Goal: Task Accomplishment & Management: Use online tool/utility

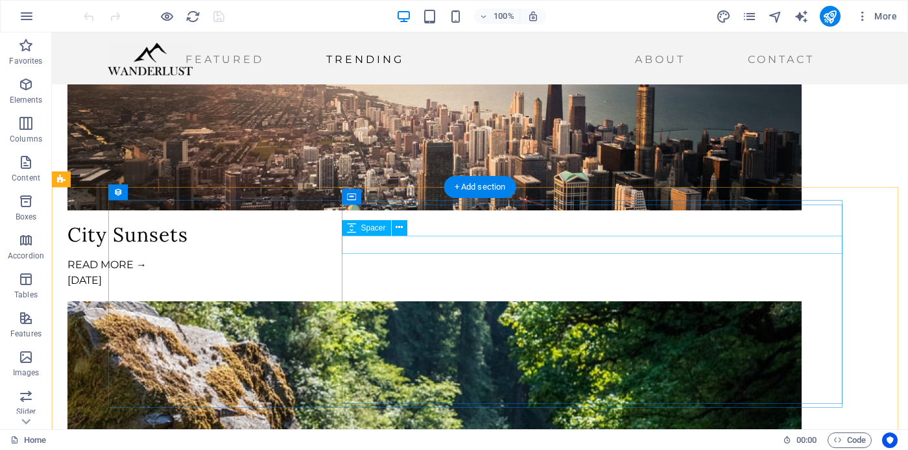
scroll to position [1788, 0]
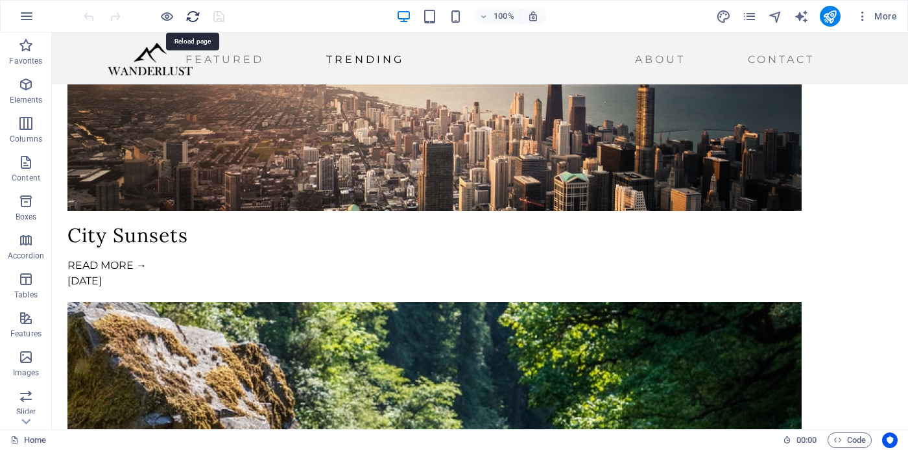
click at [193, 16] on icon "reload" at bounding box center [193, 16] width 15 height 15
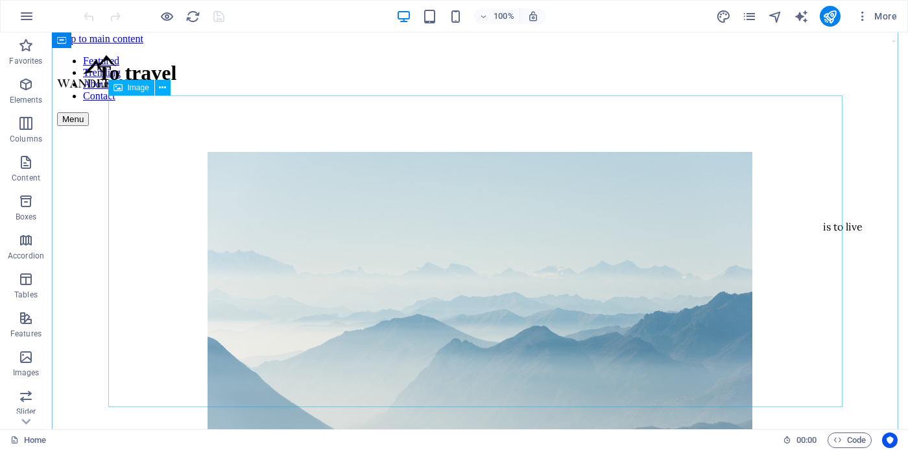
scroll to position [1, 0]
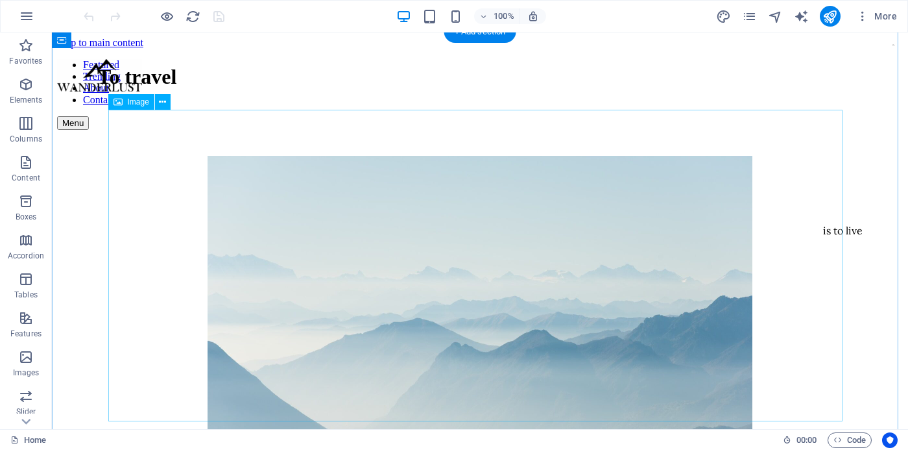
click at [662, 189] on figure at bounding box center [480, 313] width 815 height 314
click at [140, 104] on span "Image" at bounding box center [138, 102] width 21 height 8
click at [119, 103] on icon at bounding box center [118, 102] width 9 height 16
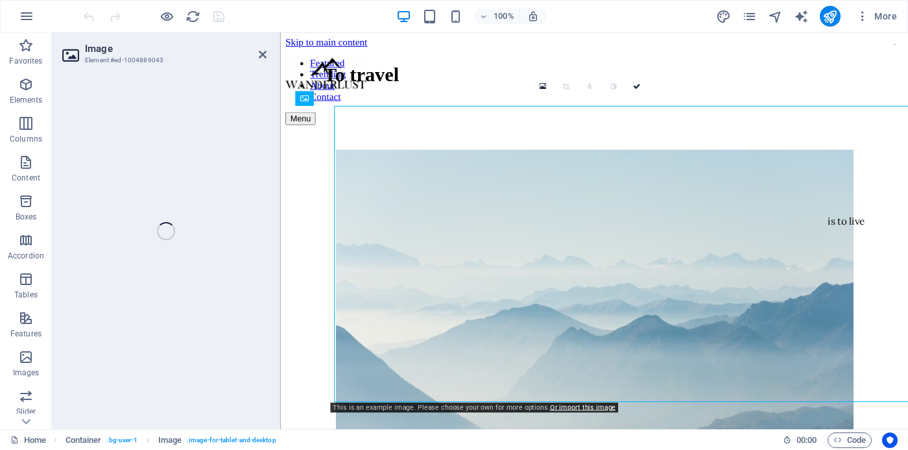
select select "px"
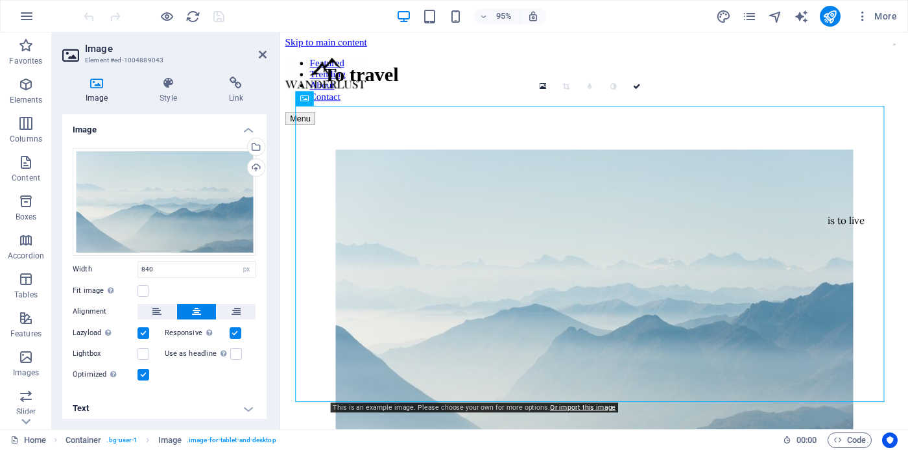
scroll to position [6, 0]
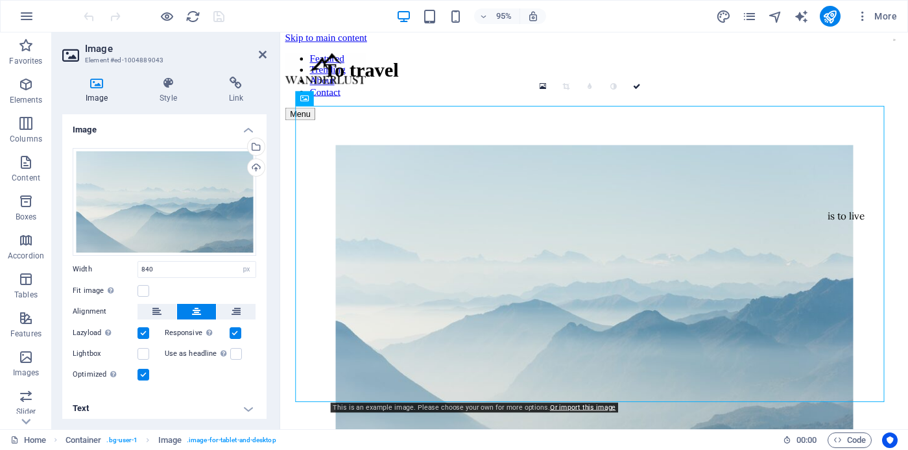
drag, startPoint x: 452, startPoint y: 236, endPoint x: 477, endPoint y: 146, distance: 93.8
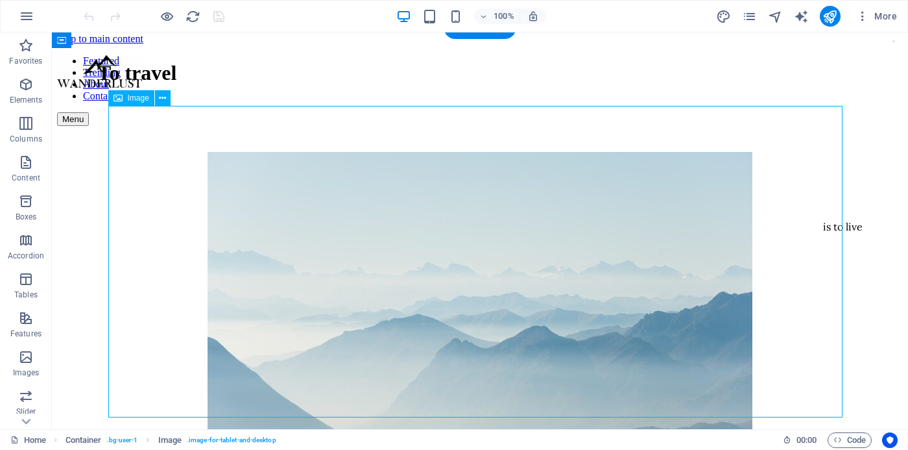
scroll to position [0, 0]
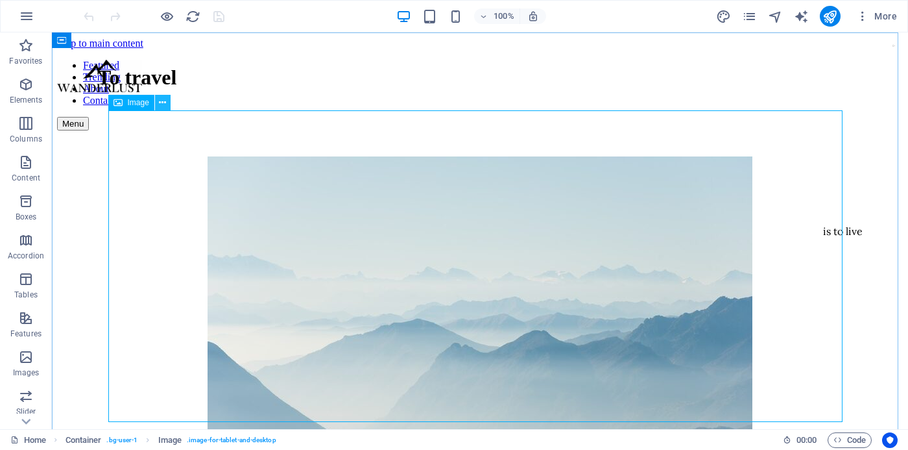
click at [162, 107] on icon at bounding box center [162, 103] width 7 height 14
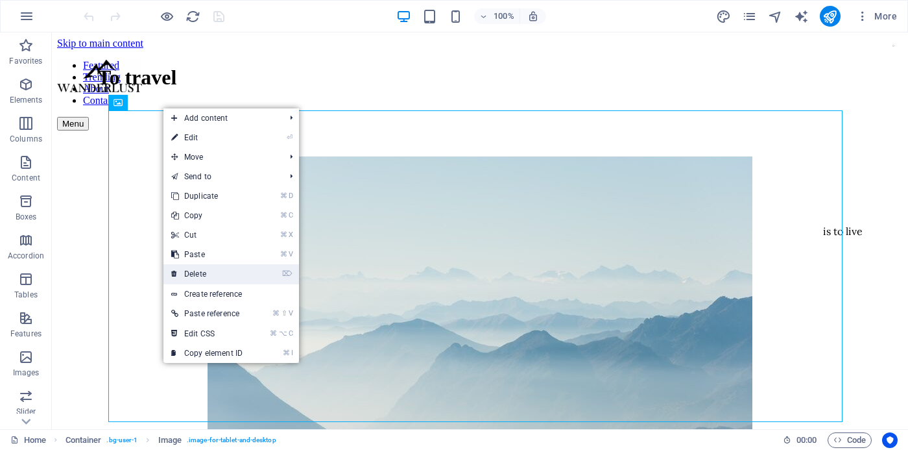
click at [201, 272] on link "⌦ Delete" at bounding box center [206, 273] width 87 height 19
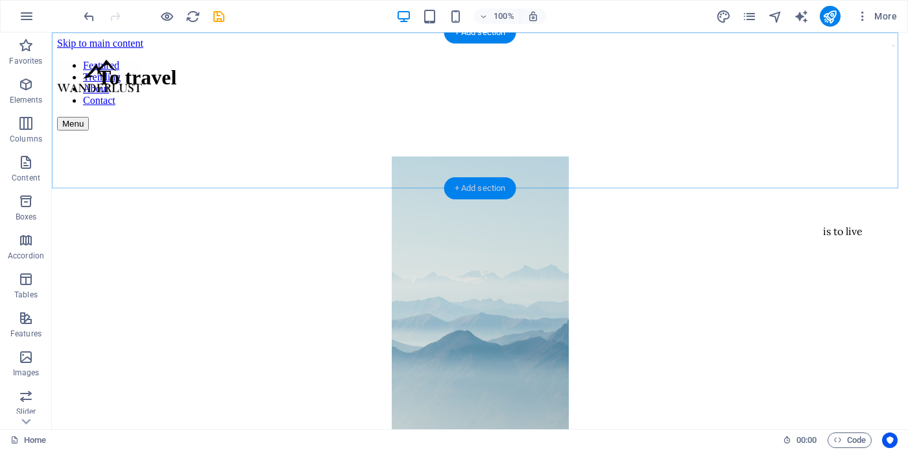
click at [489, 187] on div "+ Add section" at bounding box center [480, 188] width 72 height 22
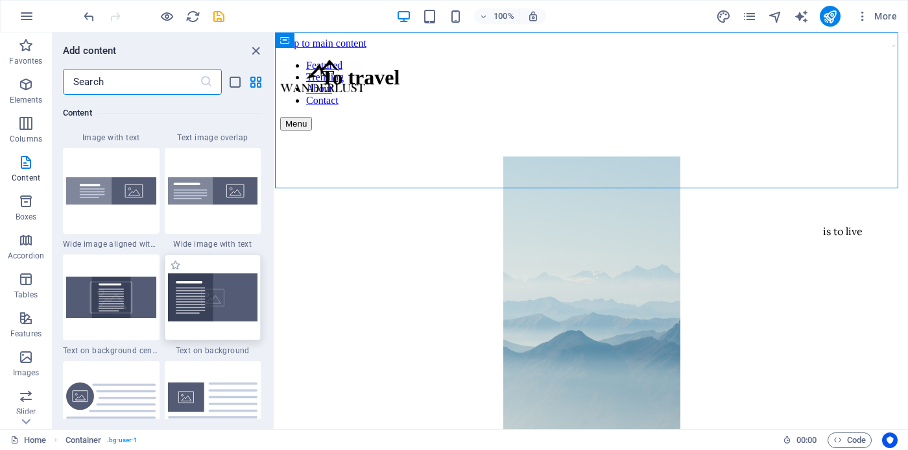
scroll to position [2570, 0]
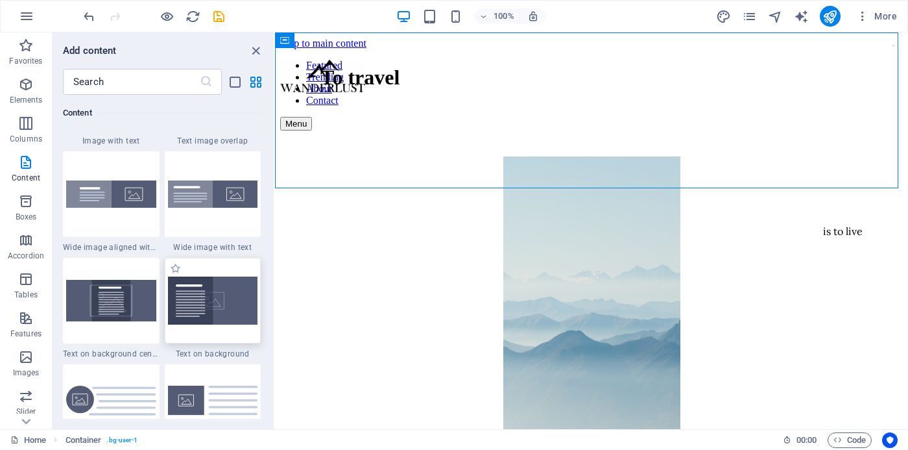
click at [193, 308] on img at bounding box center [213, 300] width 90 height 48
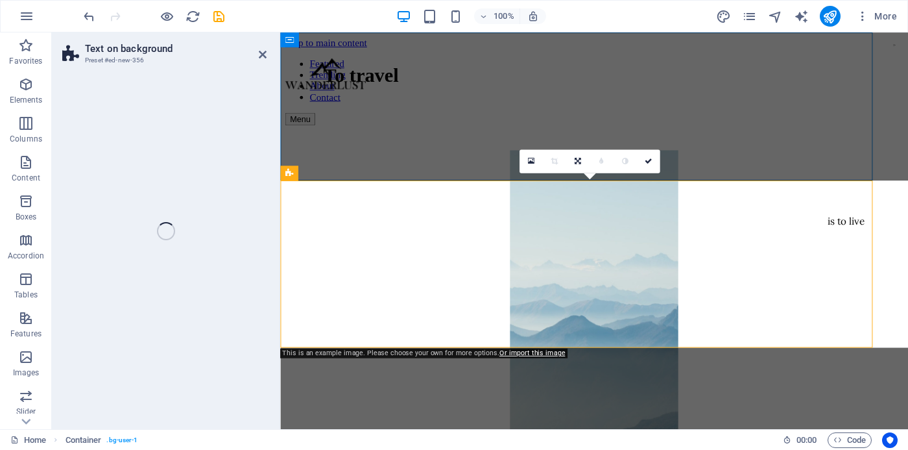
select select "%"
select select "rem"
select select "px"
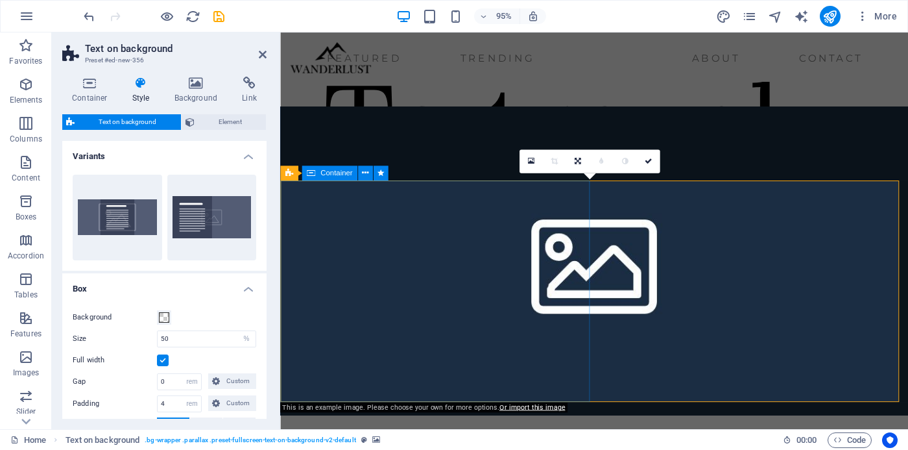
scroll to position [3, 0]
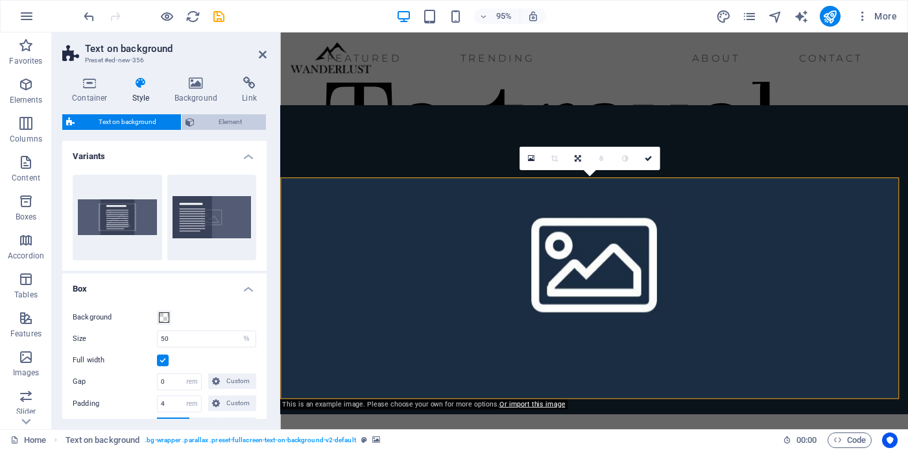
click at [236, 123] on span "Element" at bounding box center [231, 122] width 64 height 16
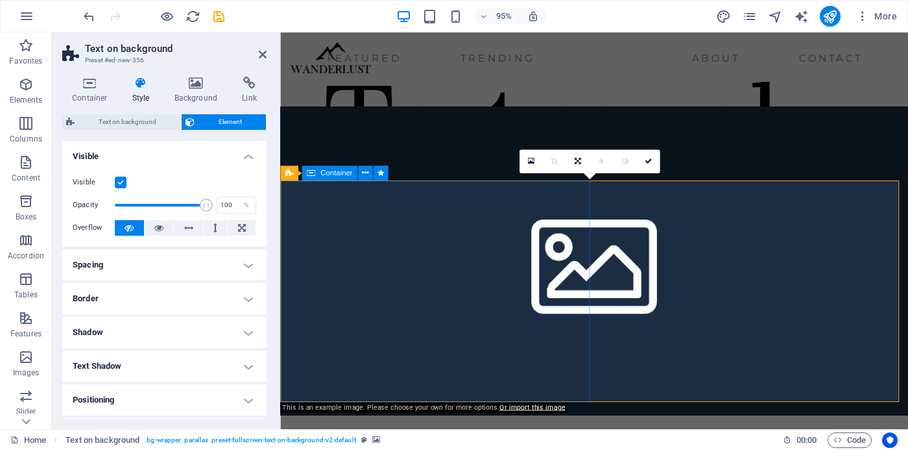
scroll to position [7, 0]
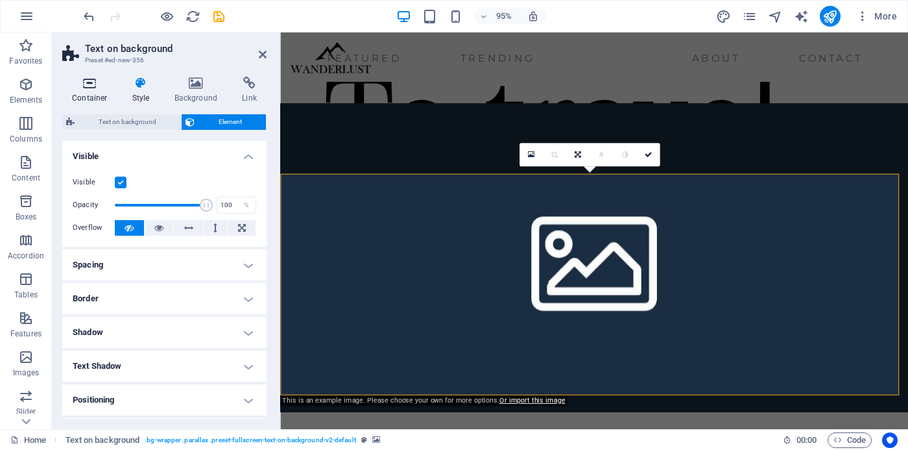
click at [88, 82] on icon at bounding box center [89, 83] width 55 height 13
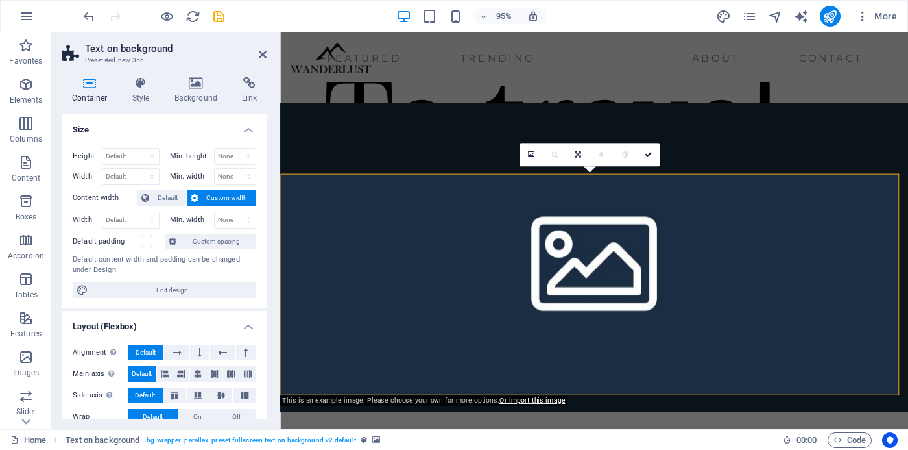
click at [97, 49] on h2 "Text on background" at bounding box center [176, 49] width 182 height 12
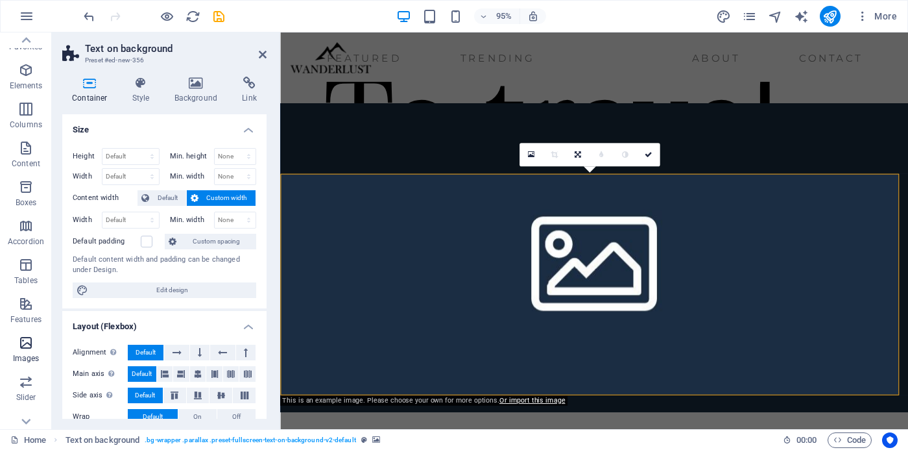
click at [27, 357] on span "Images" at bounding box center [26, 350] width 52 height 31
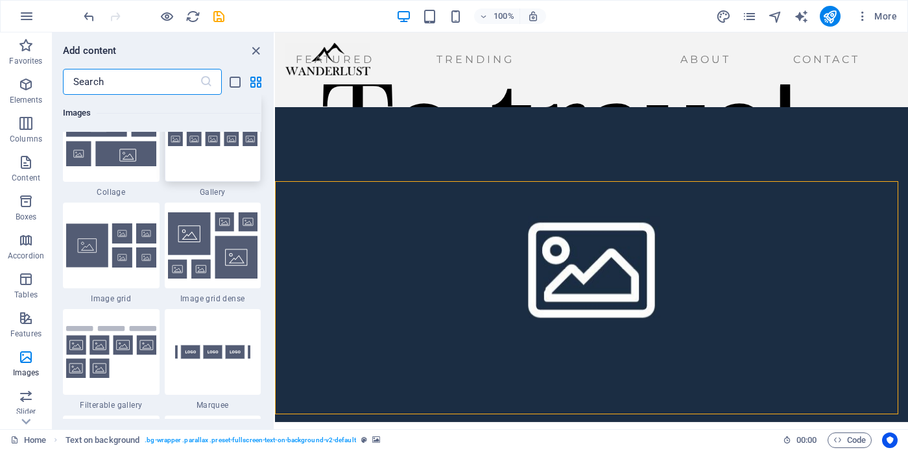
scroll to position [6717, 0]
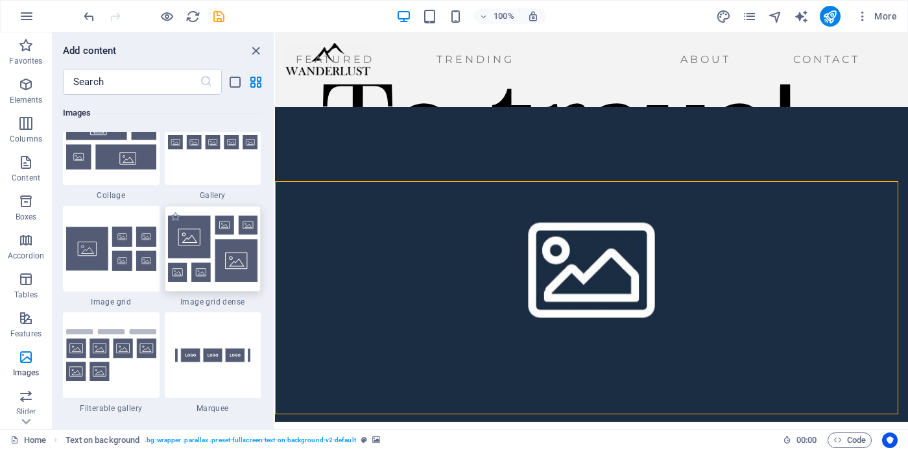
click at [187, 245] on img at bounding box center [213, 248] width 90 height 66
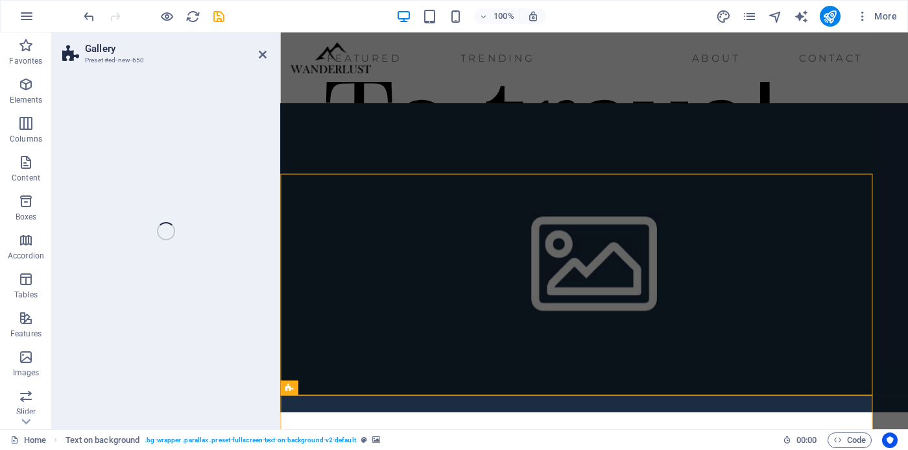
select select "rem"
select select "preset-gallery-v3-grid-dense"
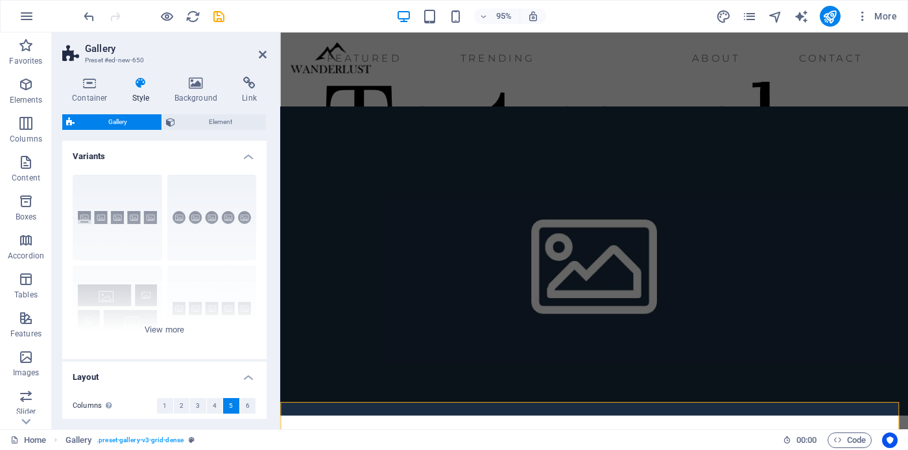
scroll to position [6, 0]
